Goal: Task Accomplishment & Management: Use online tool/utility

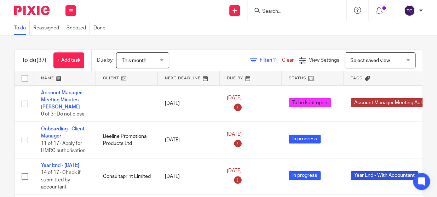
click at [271, 12] on input "Search" at bounding box center [293, 11] width 64 height 6
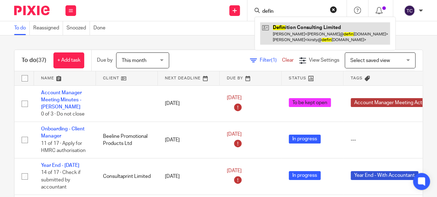
type input "defin"
click at [301, 31] on link at bounding box center [325, 33] width 130 height 22
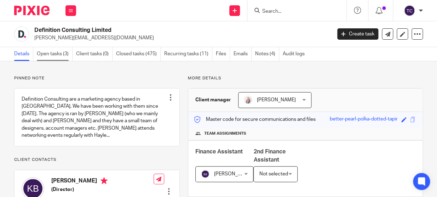
click at [64, 54] on link "Open tasks (3)" at bounding box center [55, 54] width 36 height 14
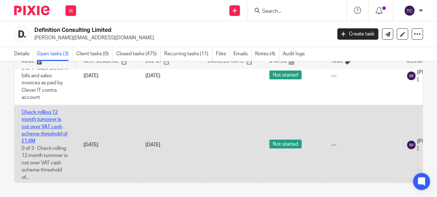
scroll to position [71, 0]
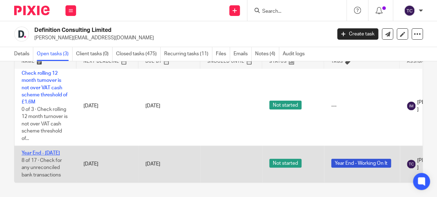
click at [57, 150] on link "Year End - [DATE]" at bounding box center [41, 152] width 38 height 5
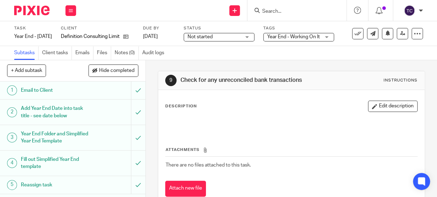
scroll to position [161, 0]
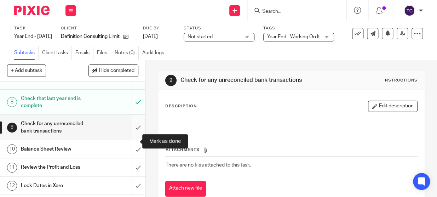
click at [128, 135] on input "submit" at bounding box center [72, 127] width 145 height 25
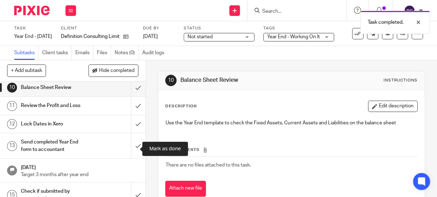
scroll to position [225, 0]
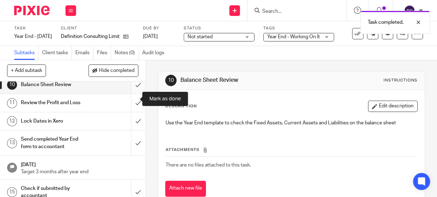
click at [134, 93] on input "submit" at bounding box center [72, 85] width 145 height 18
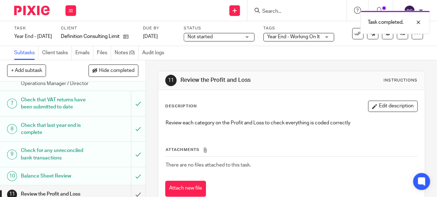
scroll to position [193, 0]
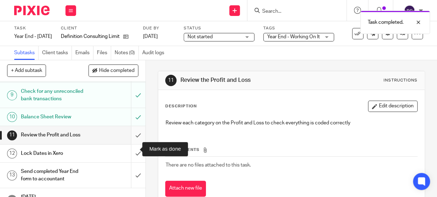
click at [127, 144] on input "submit" at bounding box center [72, 135] width 145 height 18
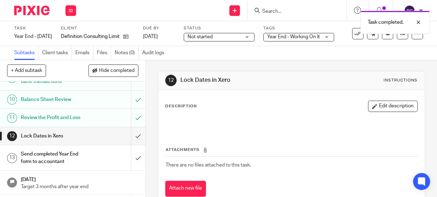
scroll to position [257, 0]
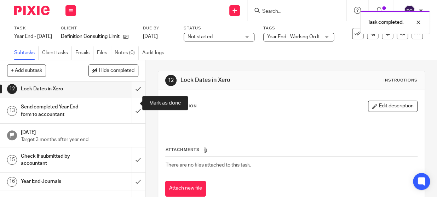
click at [134, 98] on input "submit" at bounding box center [72, 89] width 145 height 18
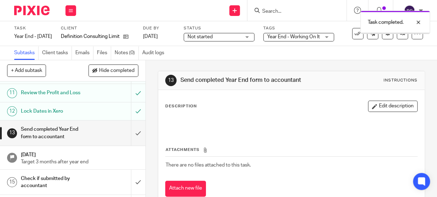
scroll to position [257, 0]
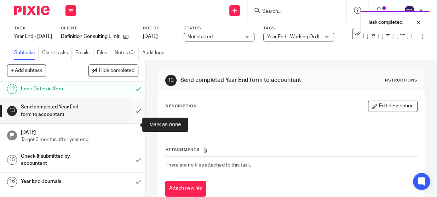
click at [133, 122] on input "submit" at bounding box center [72, 110] width 145 height 25
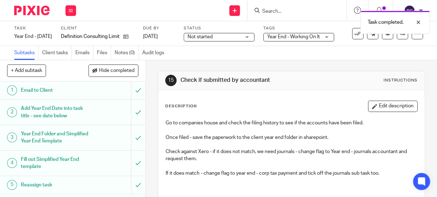
click at [254, 38] on div "Not started Not started" at bounding box center [219, 37] width 71 height 8
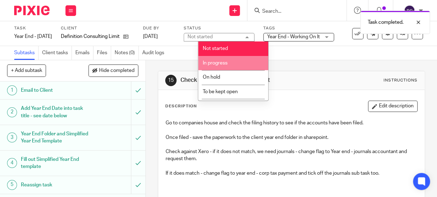
click at [249, 63] on li "In progress" at bounding box center [233, 63] width 70 height 15
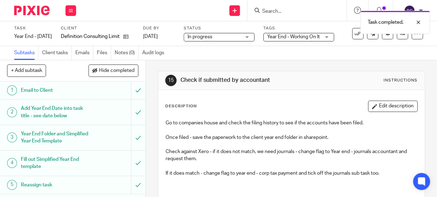
click at [303, 39] on span "Year End - Working On It" at bounding box center [293, 36] width 53 height 7
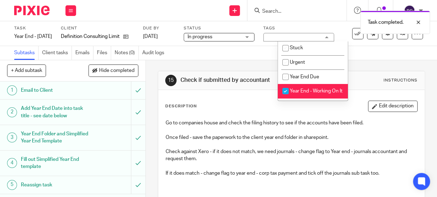
scroll to position [64, 0]
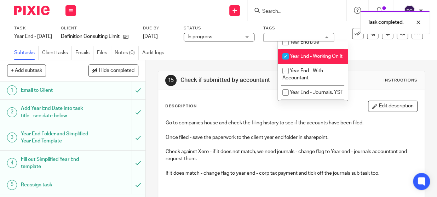
click at [285, 56] on input "checkbox" at bounding box center [285, 56] width 13 height 13
checkbox input "false"
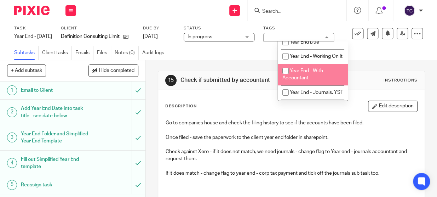
click at [286, 77] on input "checkbox" at bounding box center [285, 70] width 13 height 13
checkbox input "true"
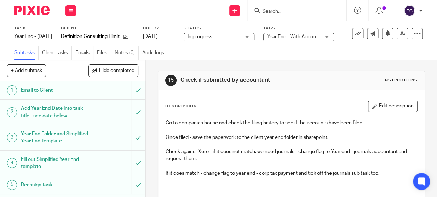
click at [251, 56] on div "Subtasks Client tasks Emails Files Notes (0) Audit logs" at bounding box center [218, 53] width 437 height 14
